Goal: Information Seeking & Learning: Find specific fact

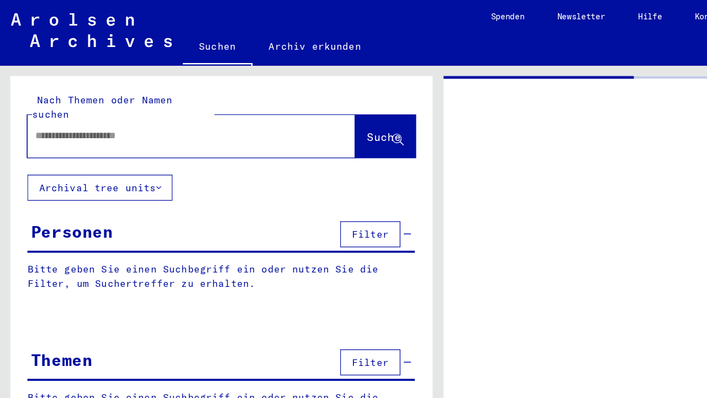
type input "*******"
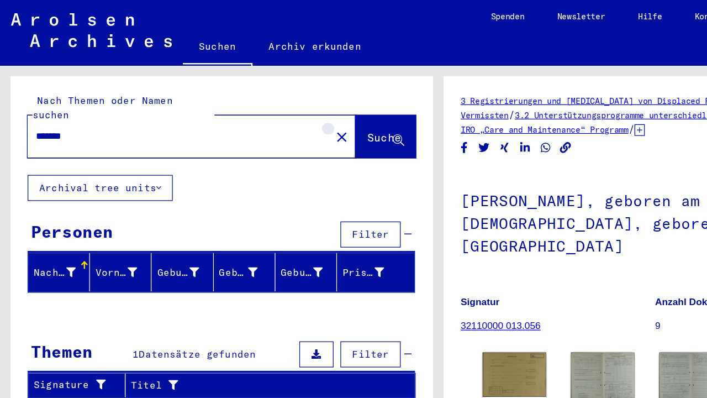
click at [269, 104] on mat-icon "close" at bounding box center [275, 110] width 13 height 13
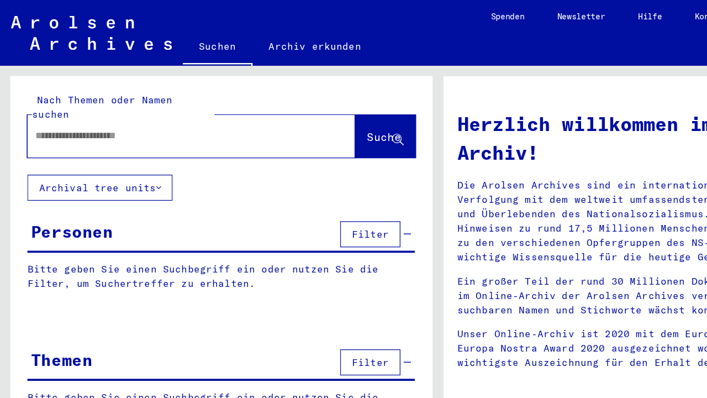
click at [131, 106] on div at bounding box center [137, 109] width 231 height 25
click at [129, 104] on input "text" at bounding box center [141, 110] width 225 height 12
paste input "*********"
type input "*********"
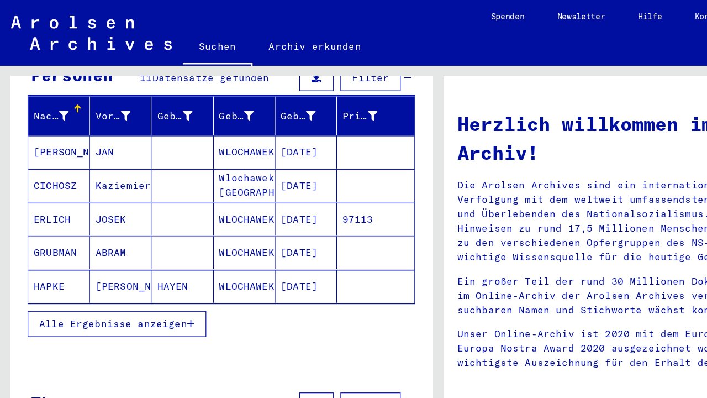
scroll to position [126, 0]
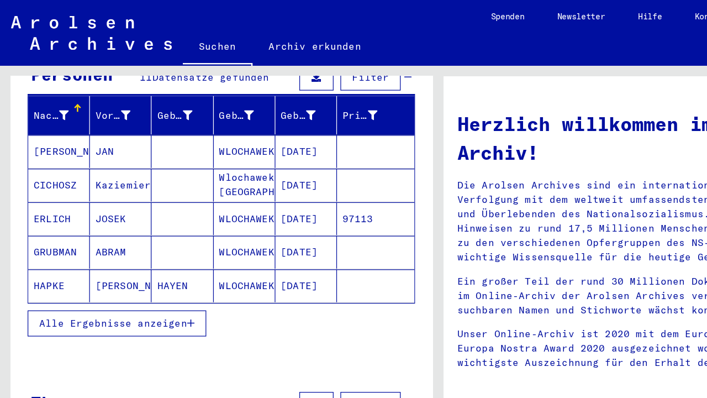
click at [157, 250] on button "Alle Ergebnisse anzeigen" at bounding box center [94, 260] width 144 height 21
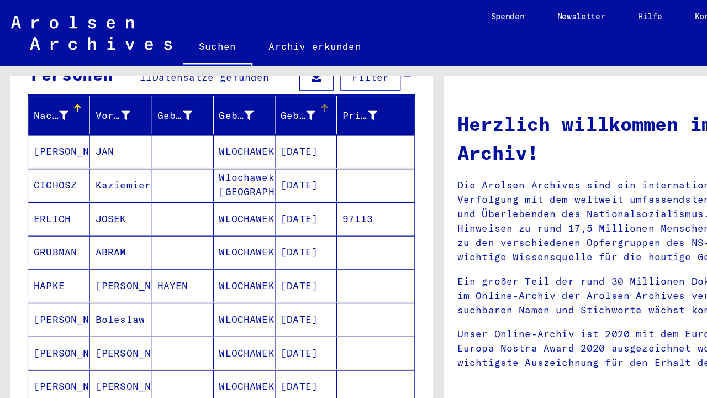
click at [262, 84] on div at bounding box center [261, 87] width 7 height 7
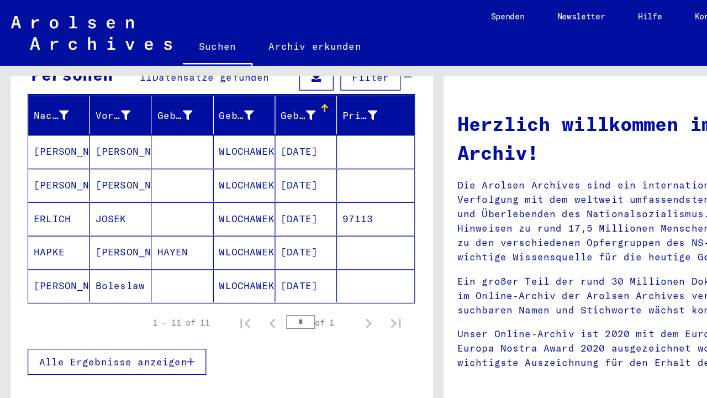
click at [157, 288] on icon "button" at bounding box center [154, 292] width 6 height 8
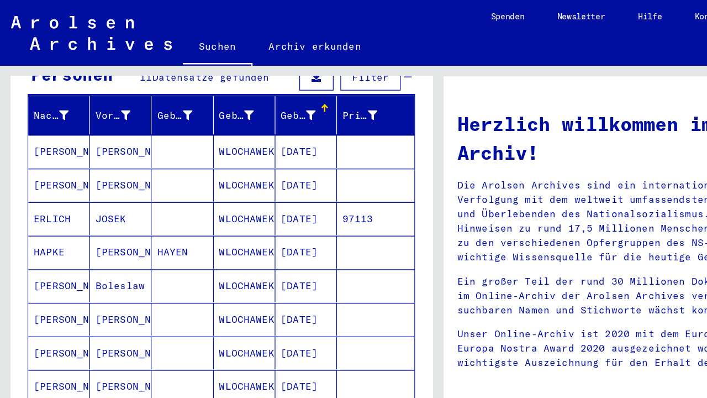
click at [256, 140] on mat-cell "[DATE]" at bounding box center [247, 149] width 50 height 27
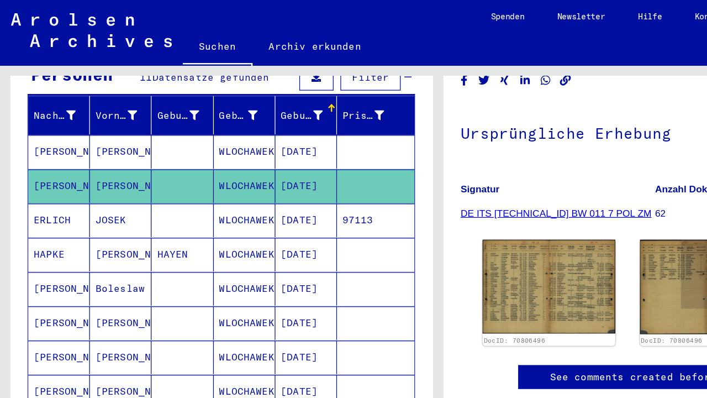
scroll to position [160, 0]
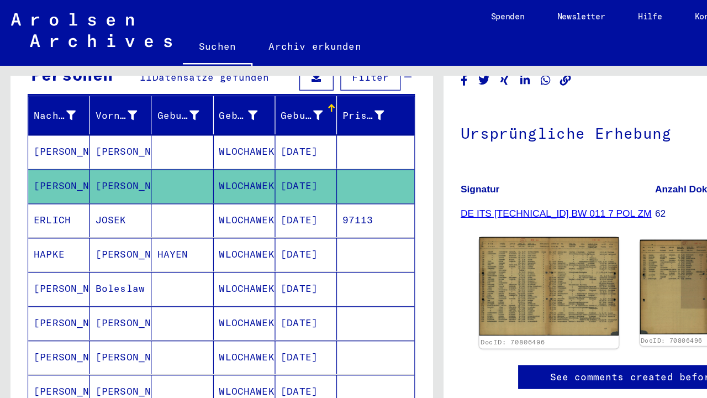
click at [447, 191] on img at bounding box center [443, 231] width 112 height 80
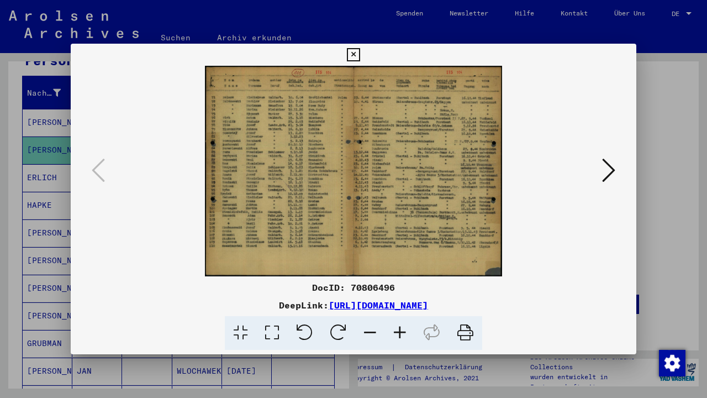
click at [359, 57] on icon at bounding box center [353, 54] width 13 height 13
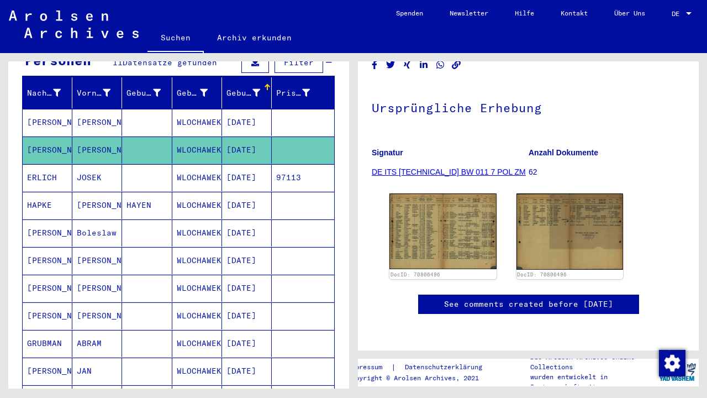
click at [260, 251] on mat-cell "[DATE]" at bounding box center [247, 260] width 50 height 27
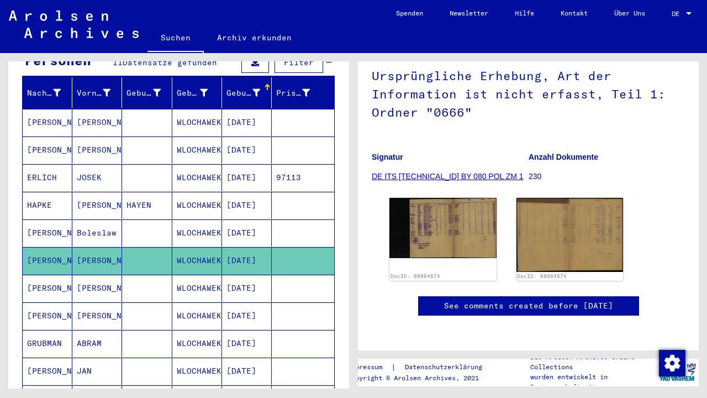
scroll to position [108, 0]
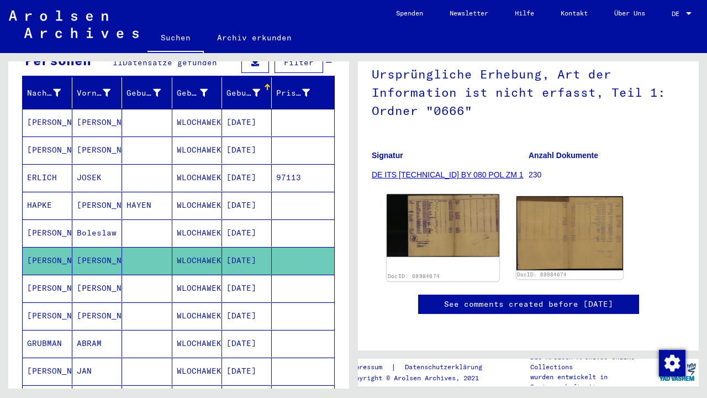
click at [451, 243] on img at bounding box center [443, 225] width 112 height 63
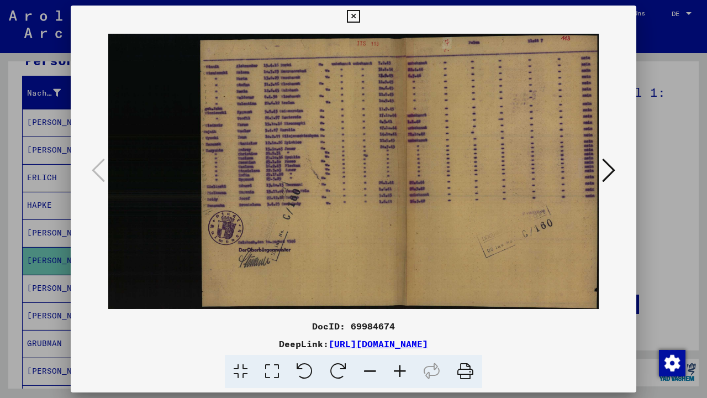
click at [604, 177] on icon at bounding box center [608, 170] width 13 height 27
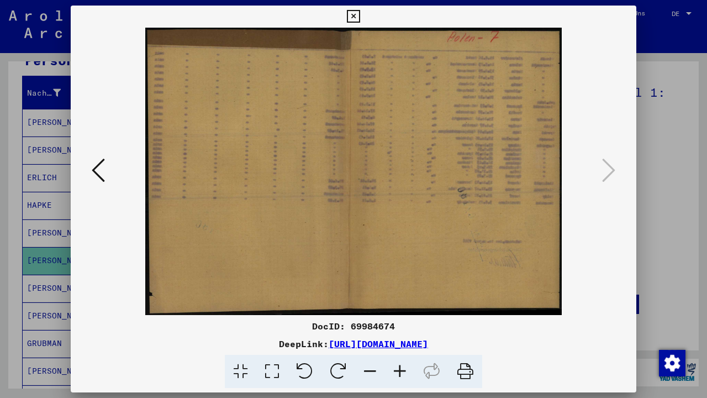
click at [359, 20] on icon at bounding box center [353, 16] width 13 height 13
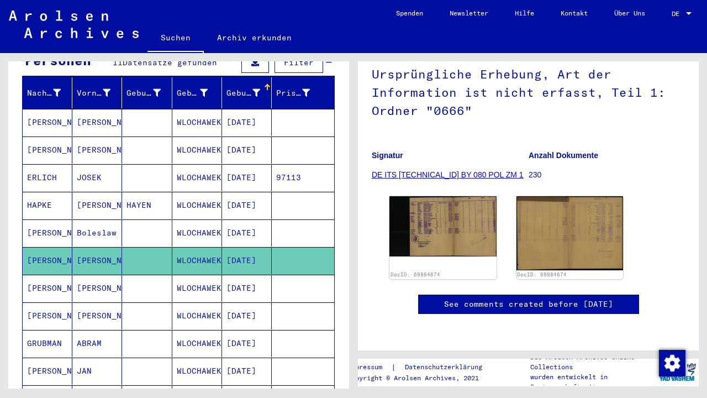
click at [192, 274] on mat-cell "WLOCHAWEK" at bounding box center [197, 287] width 50 height 27
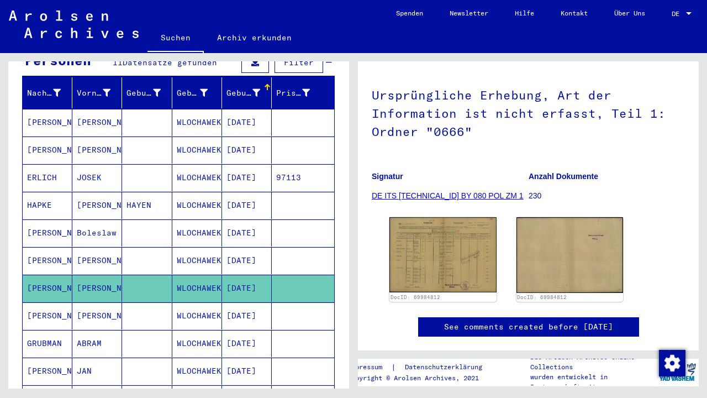
scroll to position [80, 0]
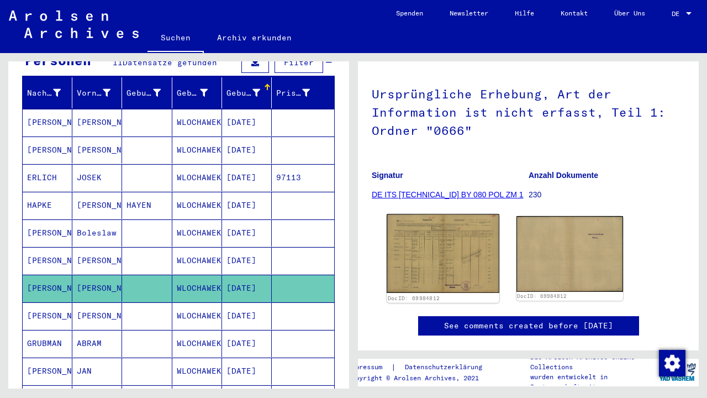
click at [451, 276] on img at bounding box center [443, 253] width 112 height 79
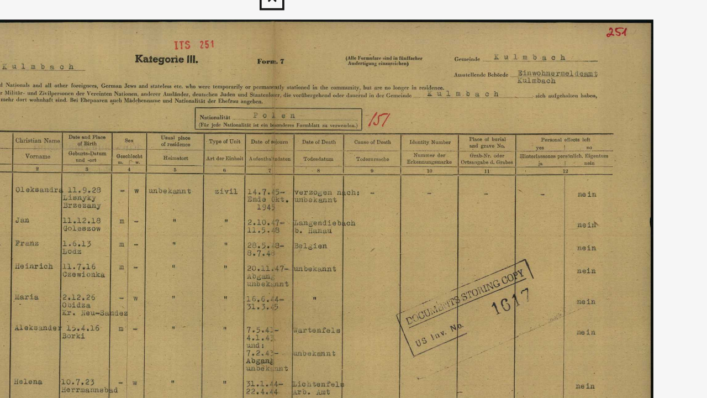
drag, startPoint x: 298, startPoint y: 45, endPoint x: 279, endPoint y: 39, distance: 19.6
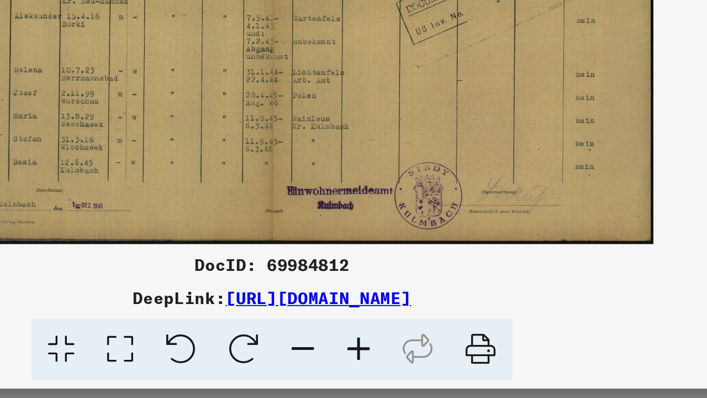
drag, startPoint x: 154, startPoint y: 102, endPoint x: 183, endPoint y: 99, distance: 28.8
drag, startPoint x: 189, startPoint y: 110, endPoint x: 175, endPoint y: 109, distance: 13.8
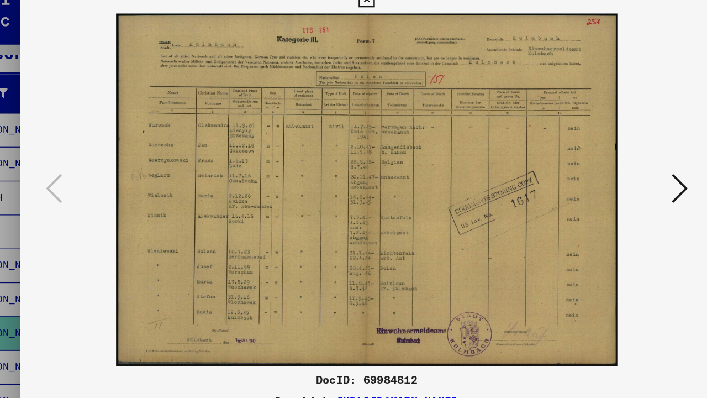
click at [177, 37] on img at bounding box center [353, 171] width 490 height 287
click at [171, 47] on img at bounding box center [353, 171] width 490 height 287
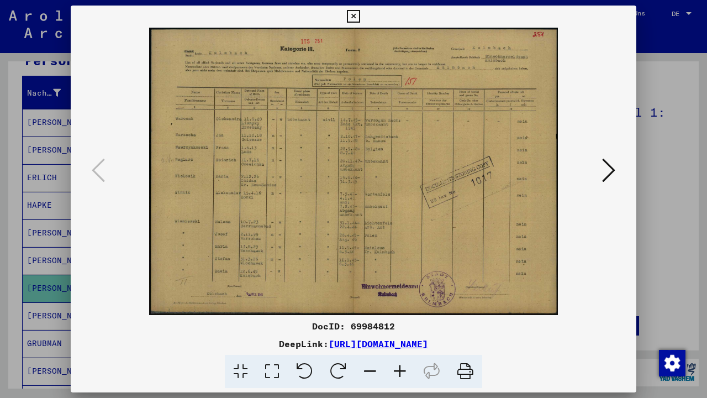
click at [359, 19] on icon at bounding box center [353, 16] width 13 height 13
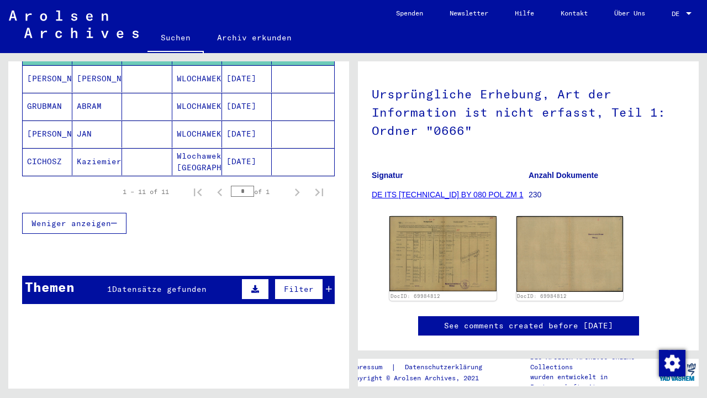
scroll to position [362, 0]
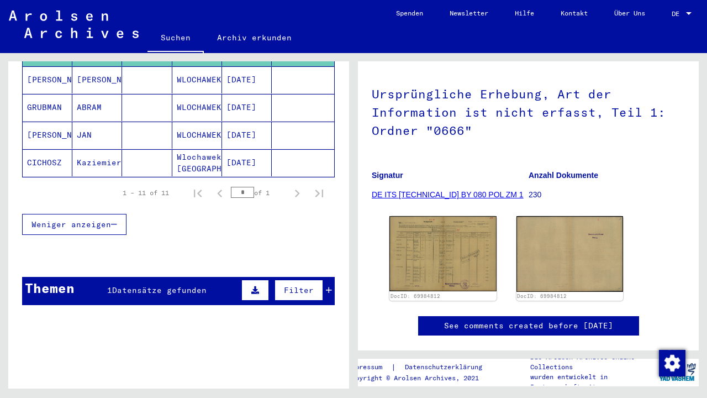
click at [178, 285] on span "Datensätze gefunden" at bounding box center [159, 290] width 94 height 10
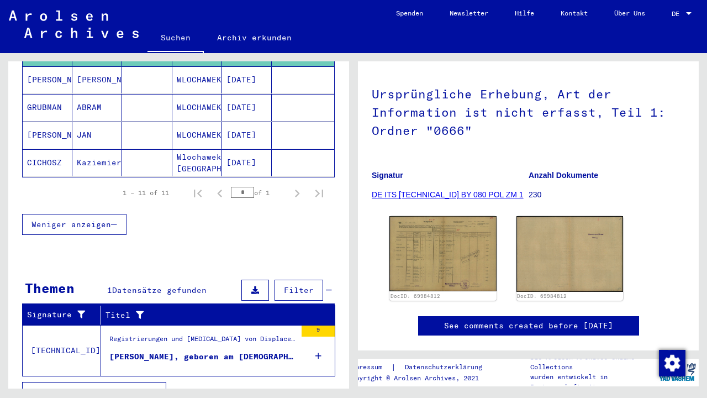
click at [178, 285] on span "Datensätze gefunden" at bounding box center [159, 290] width 94 height 10
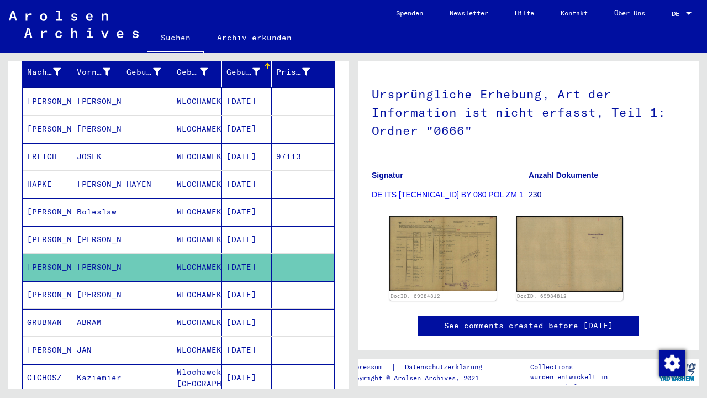
scroll to position [148, 0]
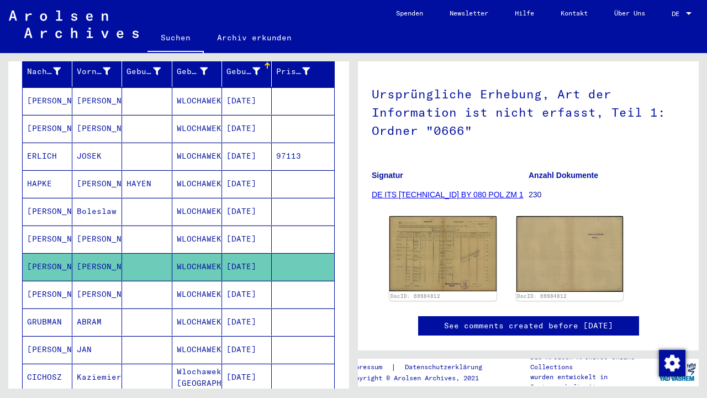
click at [227, 283] on mat-cell "[DATE]" at bounding box center [247, 294] width 50 height 27
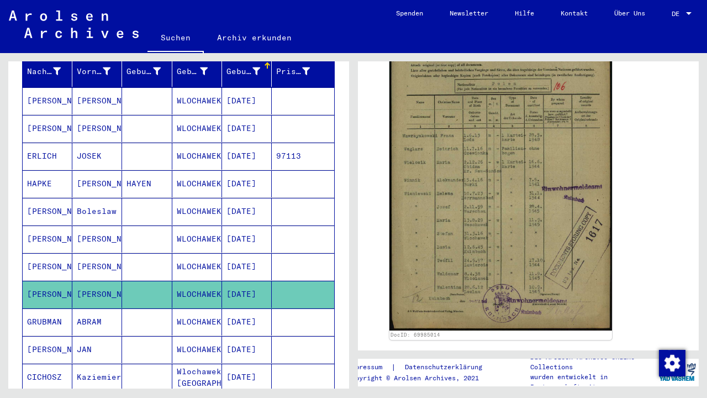
scroll to position [256, 0]
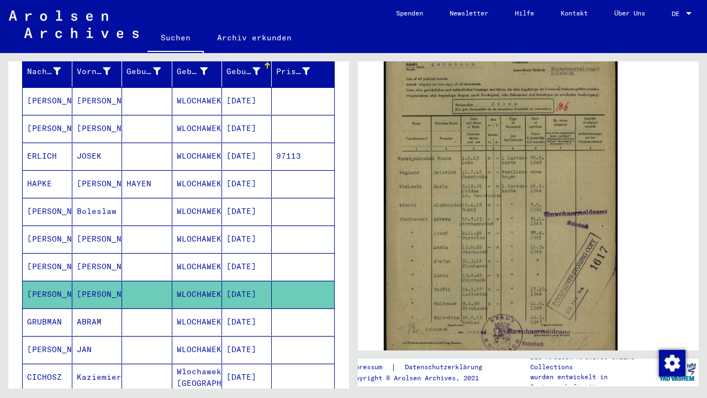
click at [484, 221] on img at bounding box center [501, 196] width 234 height 331
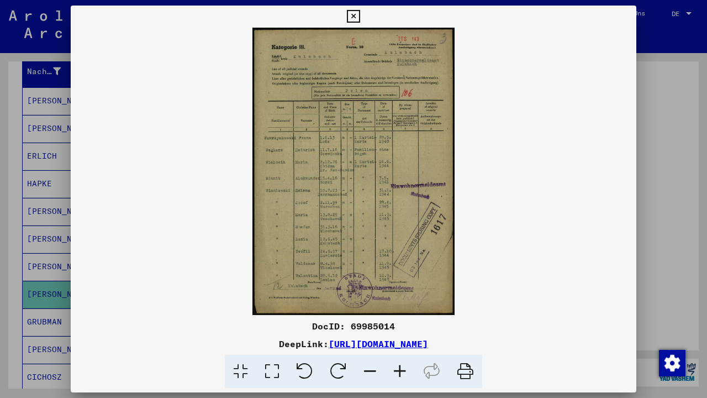
click at [359, 18] on icon at bounding box center [353, 16] width 13 height 13
